Goal: Task Accomplishment & Management: Manage account settings

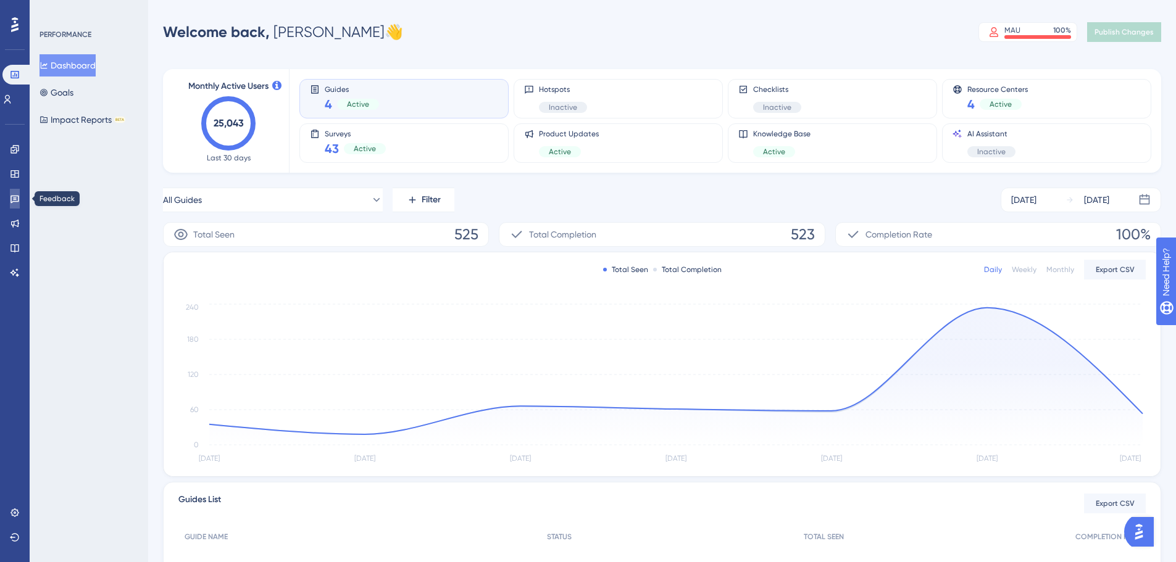
click at [20, 197] on link at bounding box center [15, 199] width 10 height 20
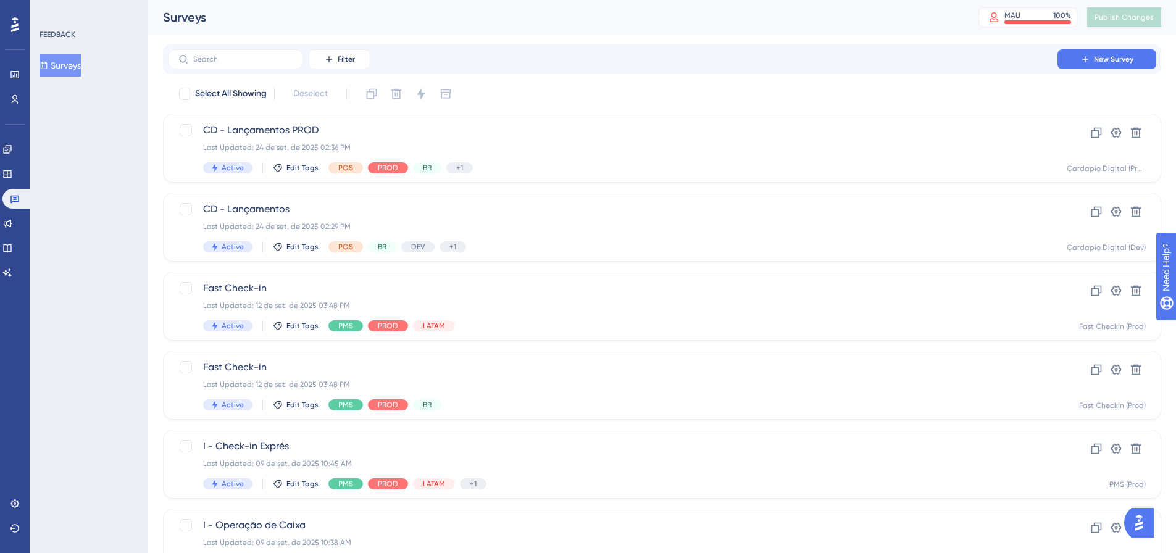
click at [1, 174] on div "Performance Users Engagement Widgets Feedback Product Updates Knowledge Base AI…" at bounding box center [15, 276] width 30 height 553
click at [11, 175] on icon at bounding box center [7, 173] width 8 height 7
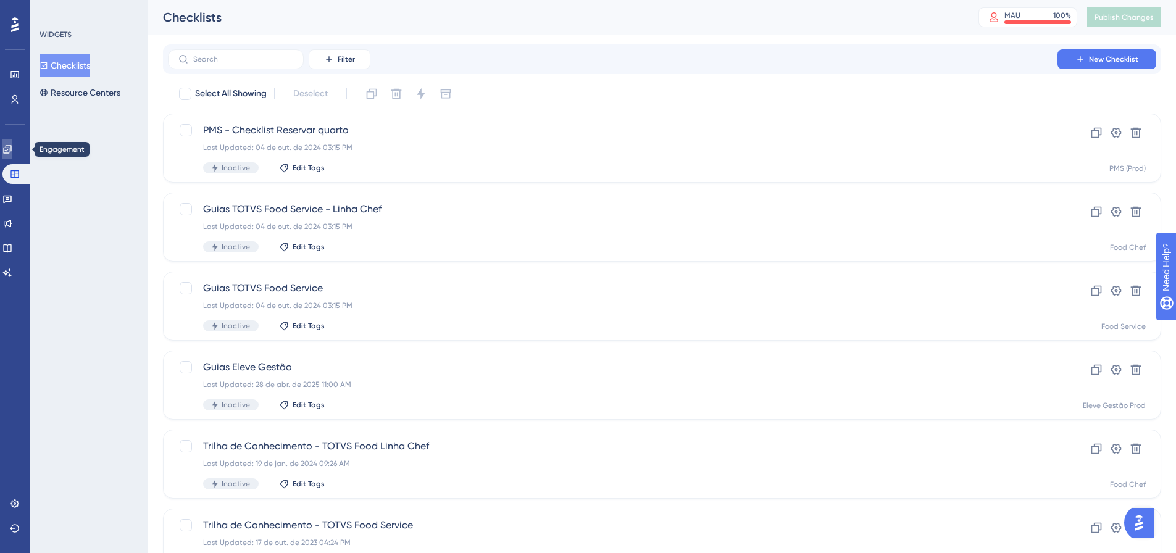
click at [12, 154] on icon at bounding box center [7, 149] width 10 height 10
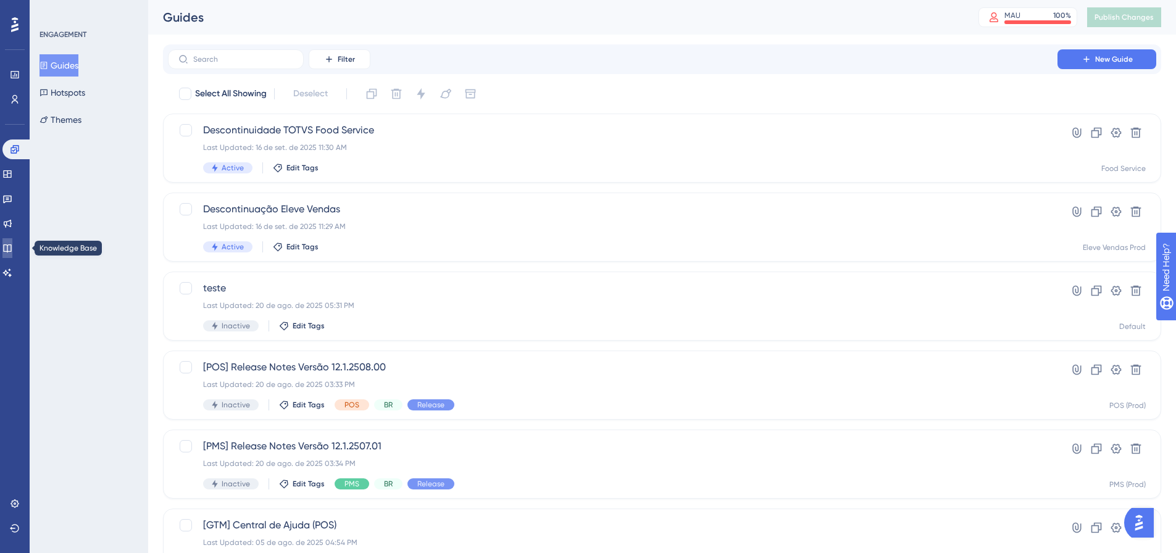
click at [9, 240] on link at bounding box center [7, 248] width 10 height 20
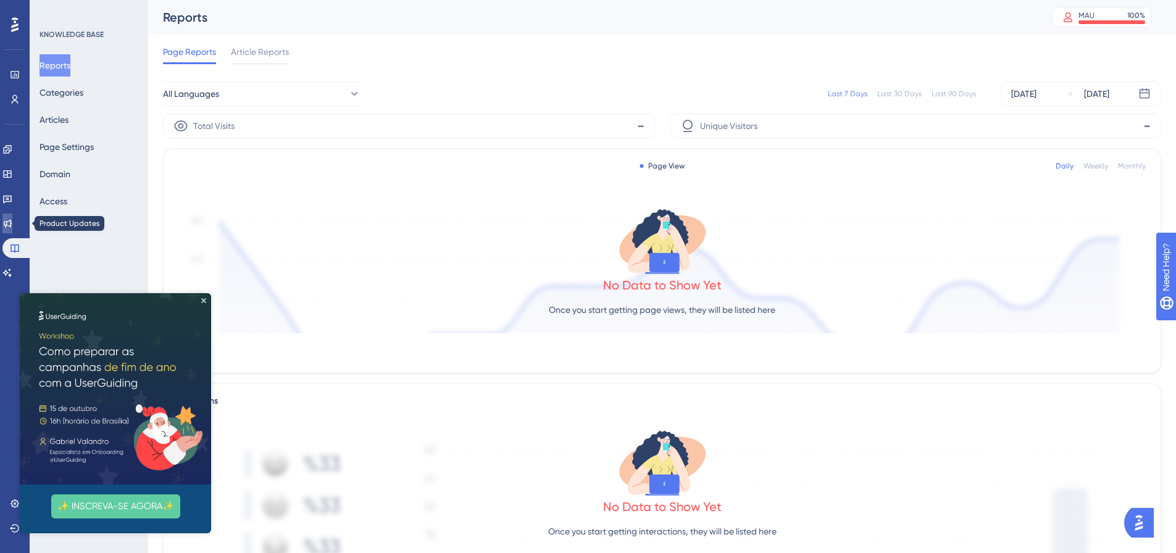
click at [12, 215] on link at bounding box center [7, 224] width 10 height 20
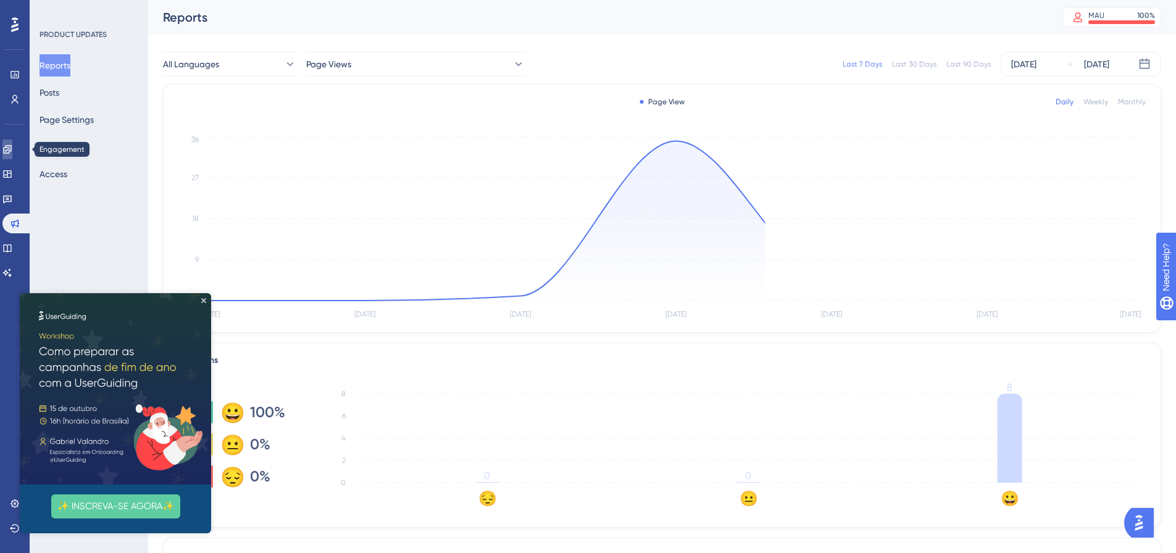
click at [9, 148] on link at bounding box center [7, 150] width 10 height 20
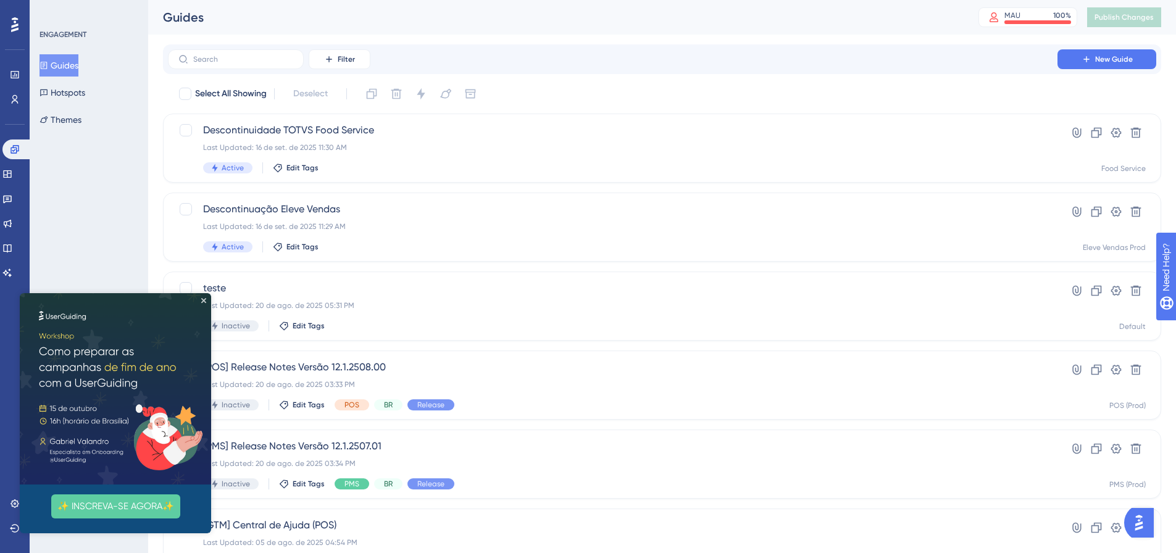
click at [69, 51] on div "ENGAGEMENT Guides Hotspots Themes" at bounding box center [90, 80] width 100 height 101
click at [207, 298] on img at bounding box center [115, 388] width 191 height 191
click at [203, 299] on icon "Close Preview" at bounding box center [203, 300] width 5 height 5
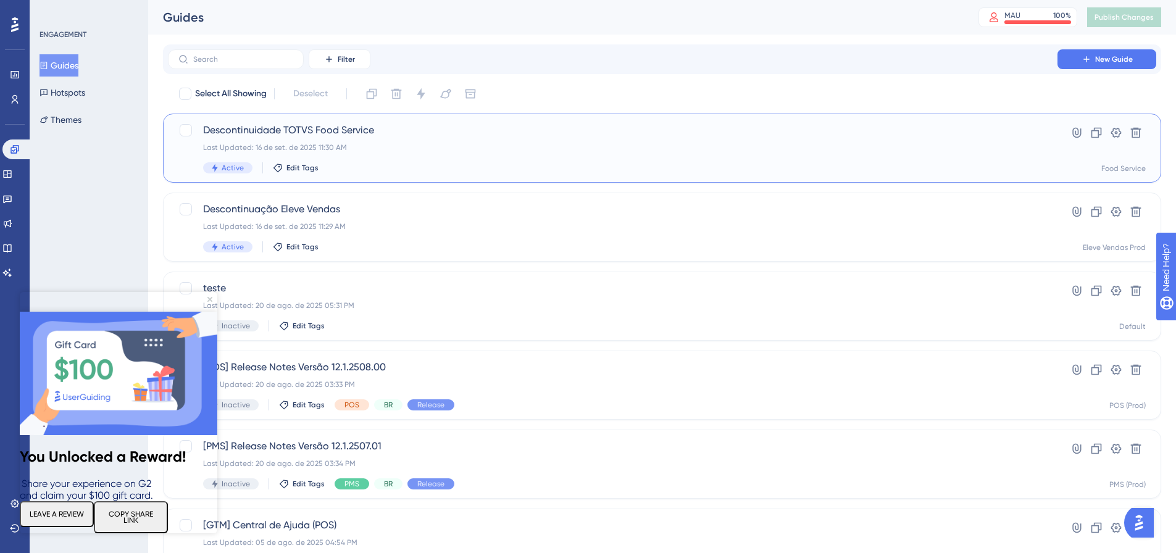
click at [390, 150] on div "Last Updated: 16 de set. de 2025 11:30 AM" at bounding box center [612, 148] width 819 height 10
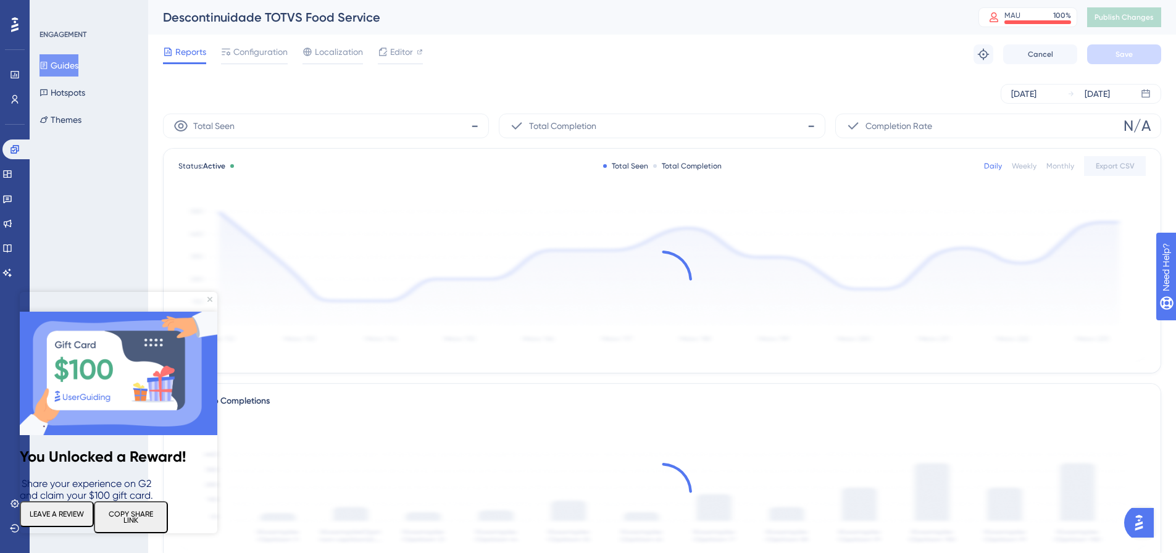
click at [210, 312] on img at bounding box center [119, 373] width 198 height 123
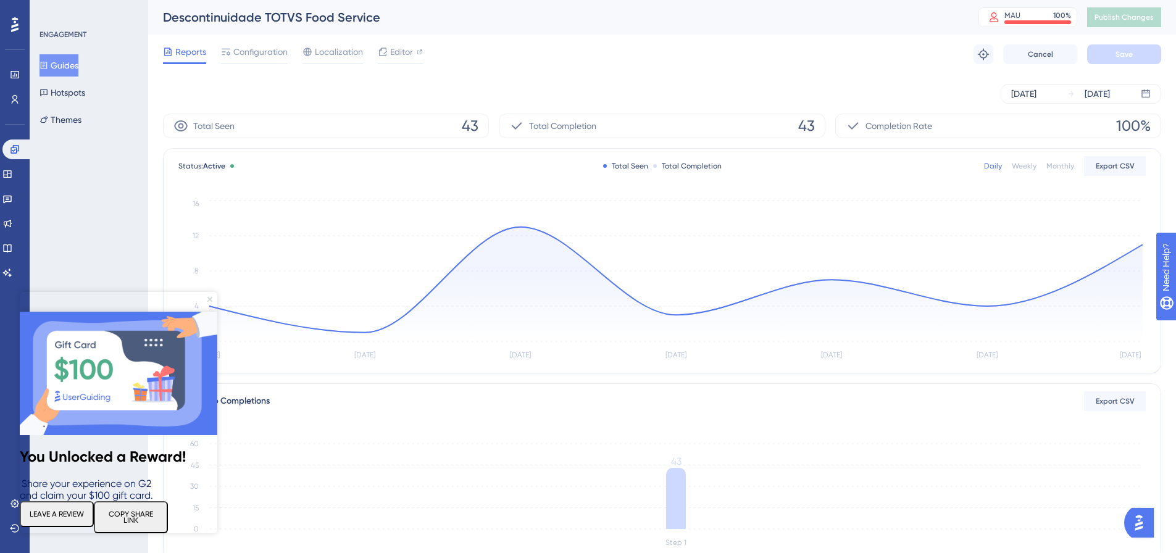
click at [210, 298] on icon "Close Preview" at bounding box center [209, 299] width 5 height 5
